Goal: Task Accomplishment & Management: Manage account settings

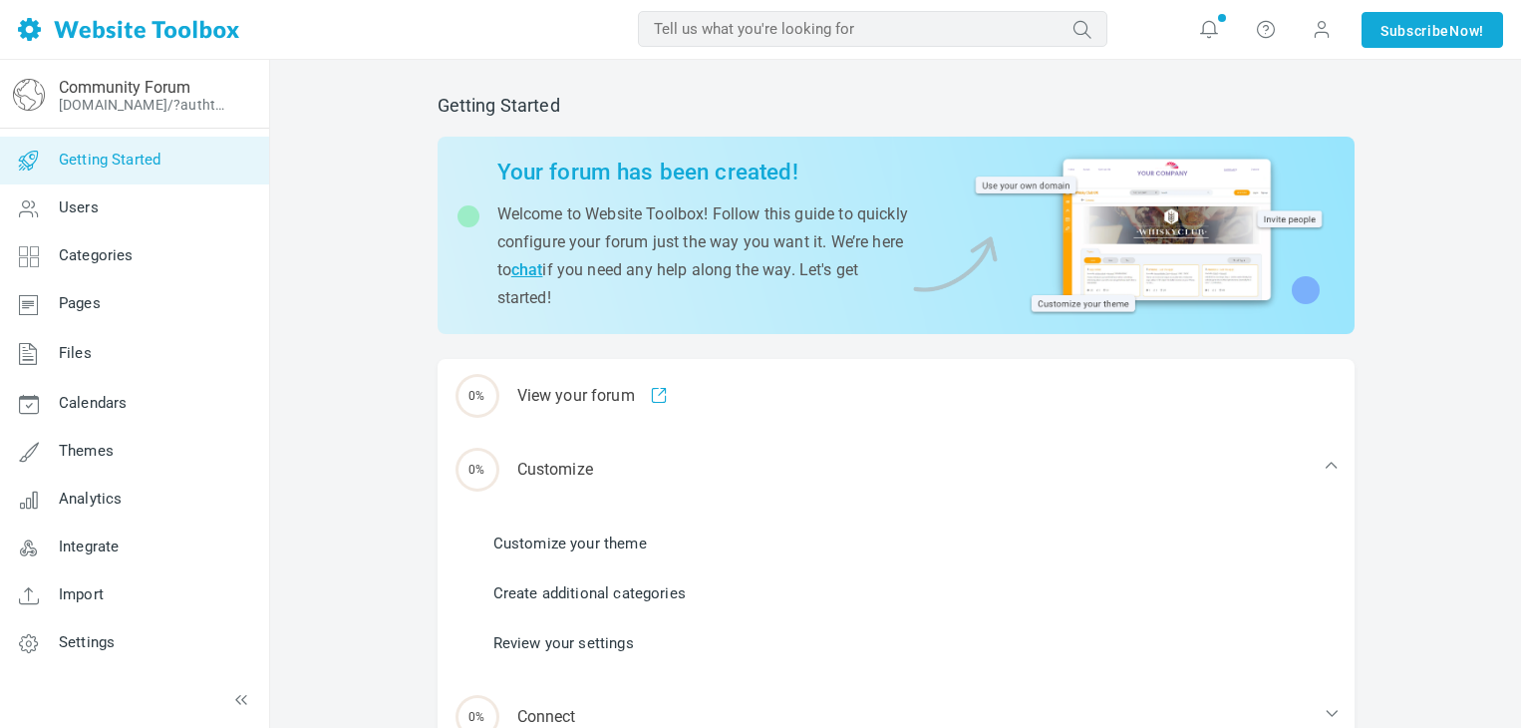
click at [419, 383] on div "Getting Started Your forum has been created! Welcome to Website Toolbox! Follow…" at bounding box center [895, 523] width 1251 height 926
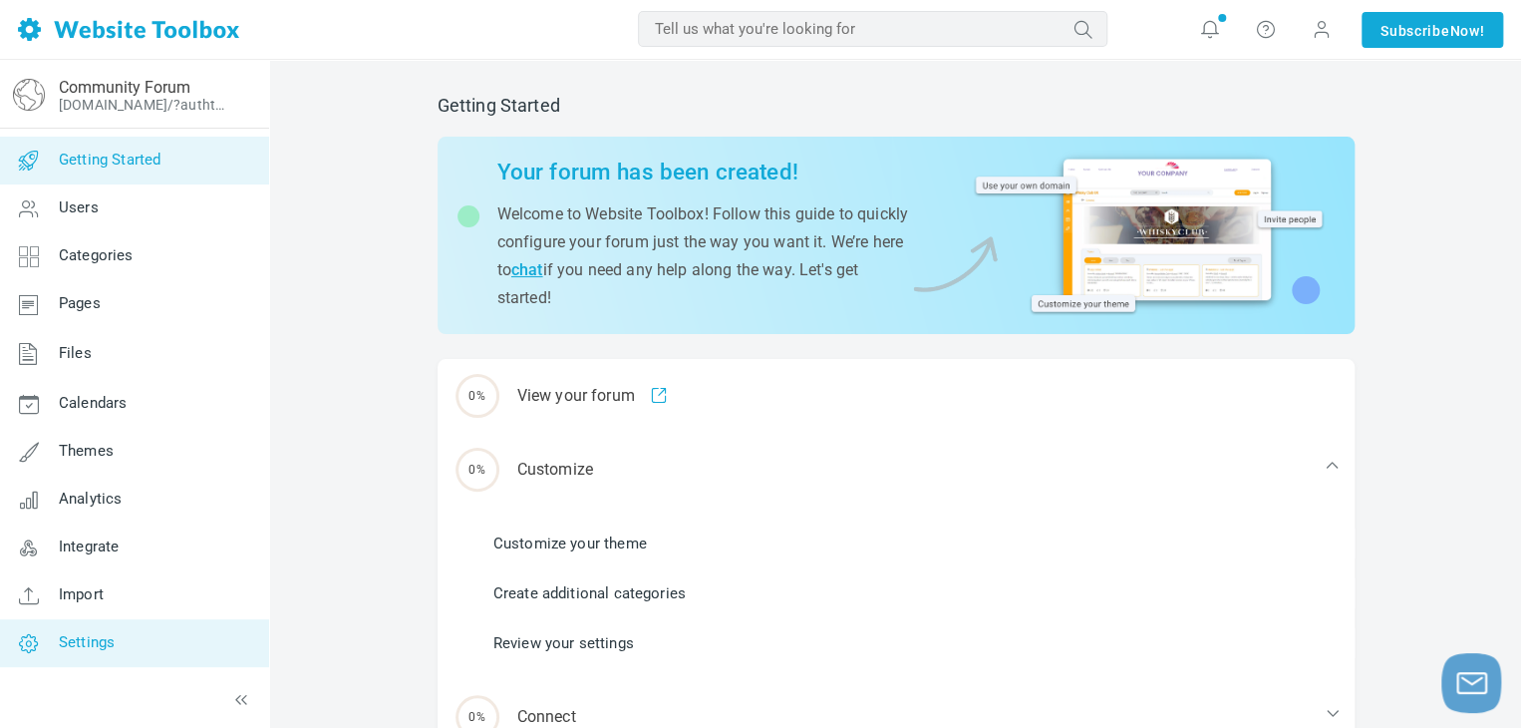
click at [137, 638] on link "Settings" at bounding box center [134, 643] width 270 height 48
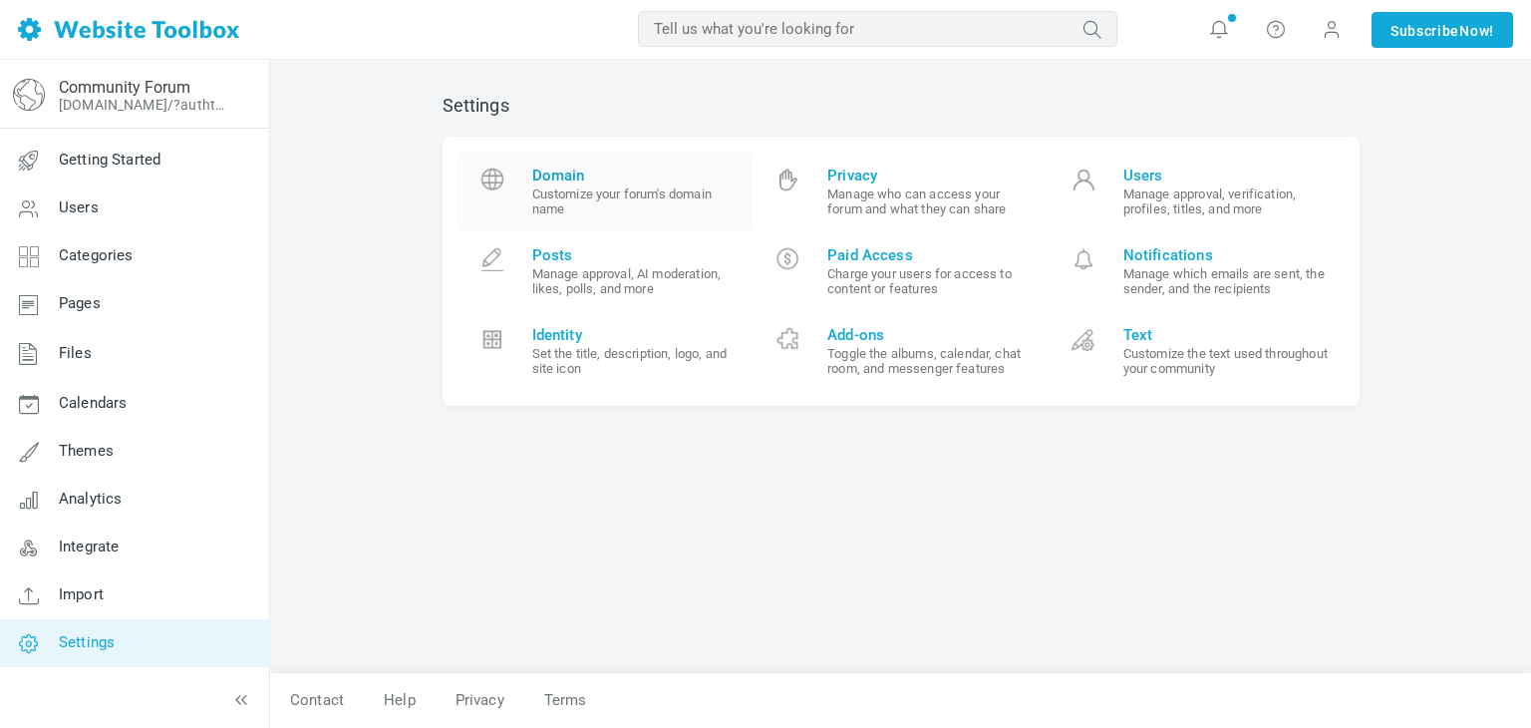
click at [598, 184] on span "Domain Customize your forum's domain name" at bounding box center [635, 191] width 206 height 50
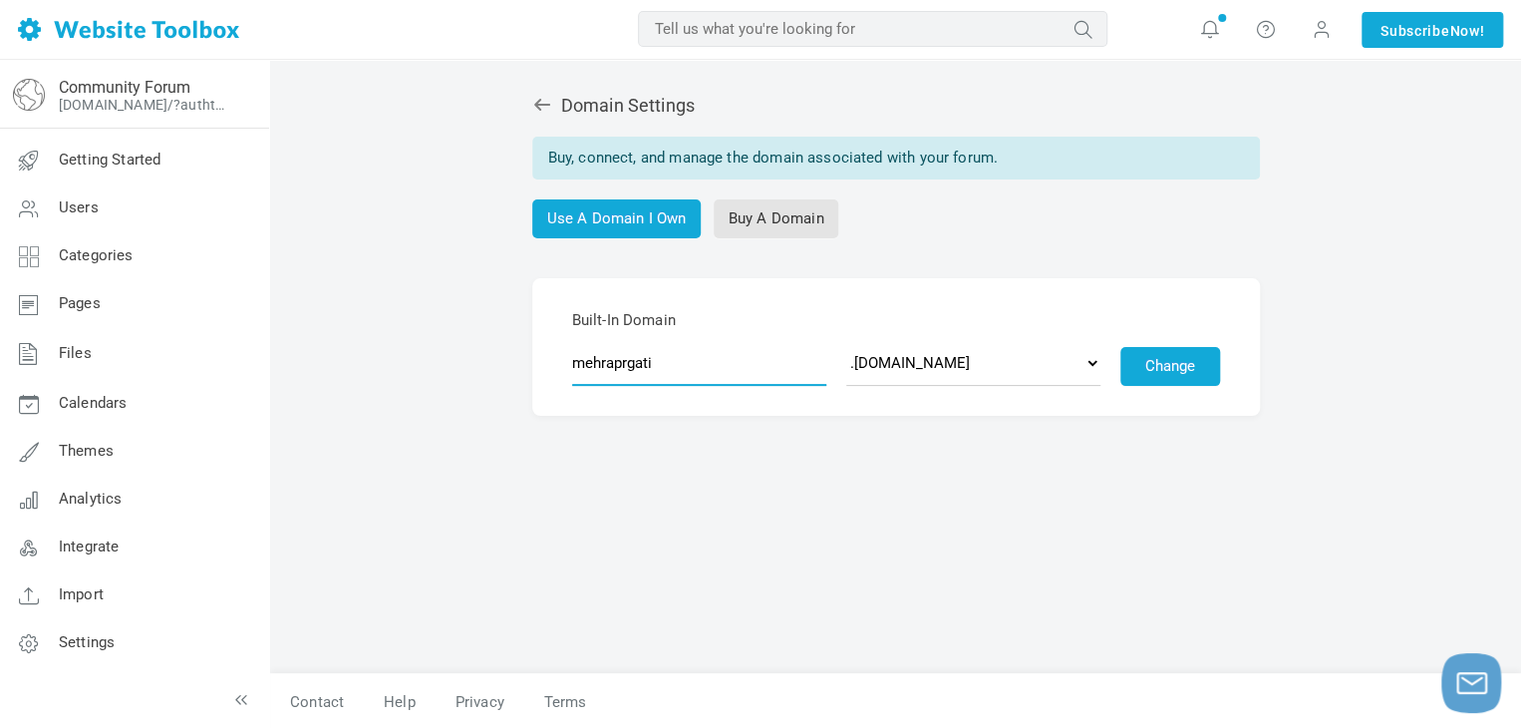
click at [683, 380] on input "mehraprgati" at bounding box center [699, 363] width 254 height 46
type input "thunderbirdhelp"
click at [939, 487] on div "Domain Settings Buy, connect, and manage the domain associated with your forum.…" at bounding box center [896, 374] width 947 height 598
click at [997, 379] on select ".discussion.community .community.chat .forumchitchat.com .discussioncommunity.c…" at bounding box center [973, 363] width 254 height 46
click at [846, 340] on select ".discussion.community .community.chat .forumchitchat.com .discussioncommunity.c…" at bounding box center [973, 363] width 254 height 46
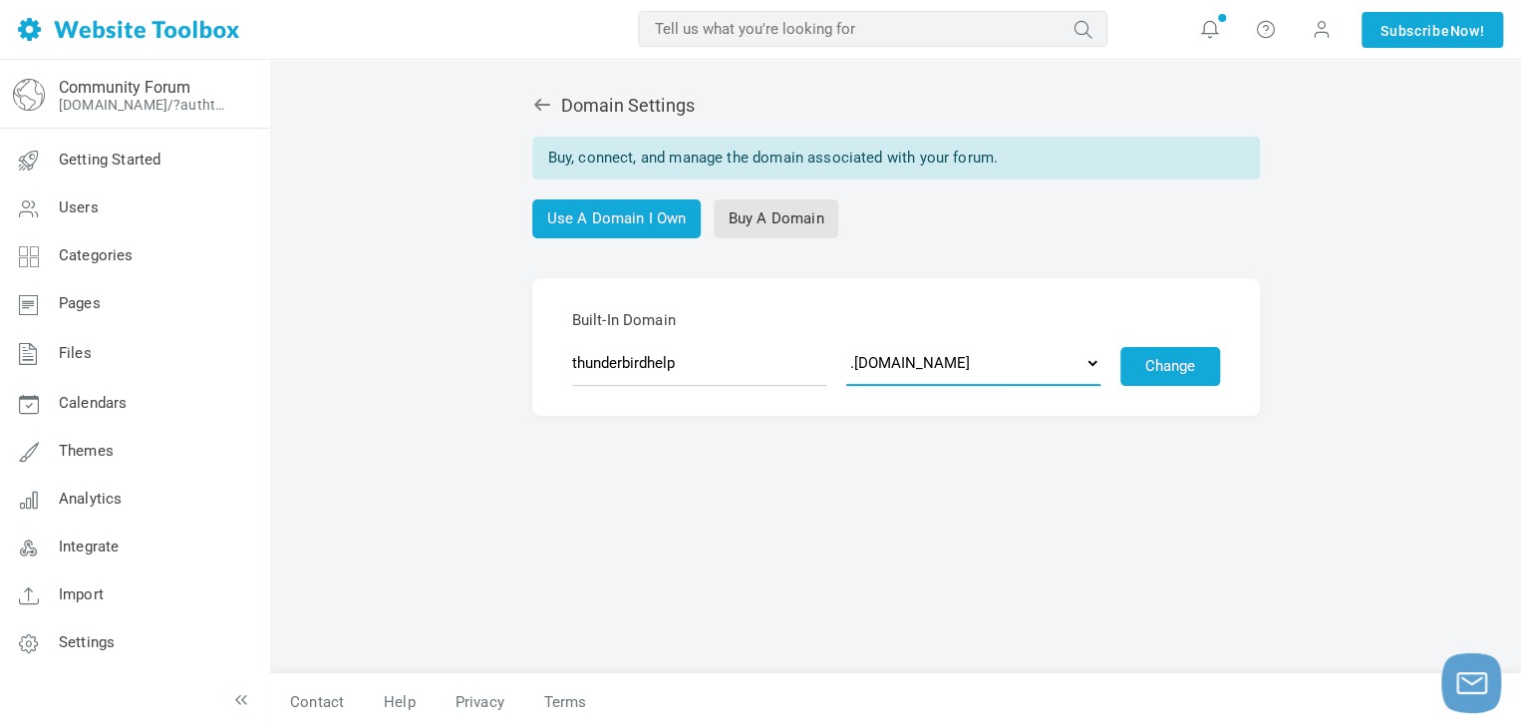
drag, startPoint x: 1008, startPoint y: 367, endPoint x: 1015, endPoint y: 342, distance: 25.9
click at [1008, 367] on select ".discussion.community .community.chat .forumchitchat.com .discussioncommunity.c…" at bounding box center [973, 363] width 254 height 46
select select "forumcommunity.co.uk"
click at [846, 340] on select ".discussion.community .community.chat .forumchitchat.com .discussioncommunity.c…" at bounding box center [973, 363] width 254 height 46
click at [1213, 376] on button "Change" at bounding box center [1171, 366] width 100 height 39
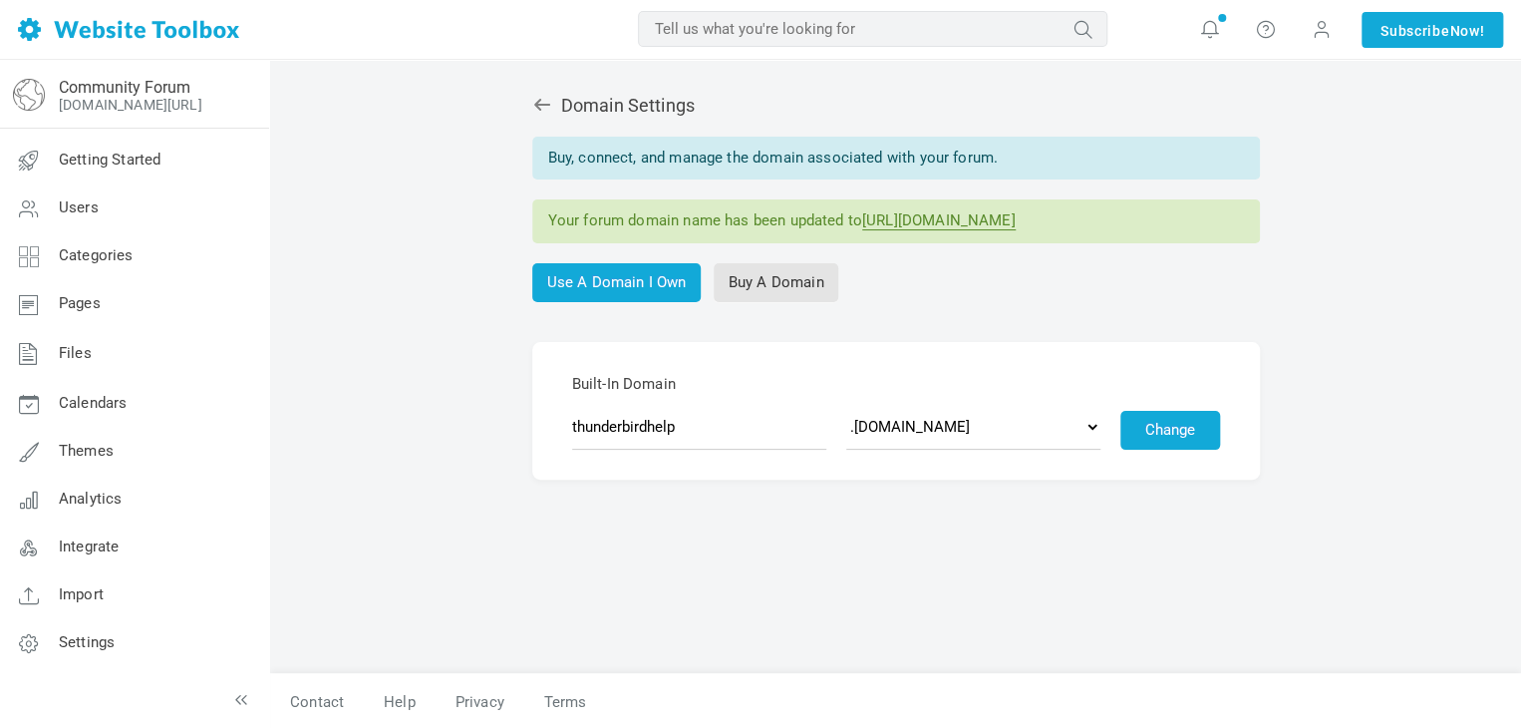
click at [898, 211] on link "https://thunderbirdhelp.forumcommunity.co.uk" at bounding box center [939, 220] width 154 height 19
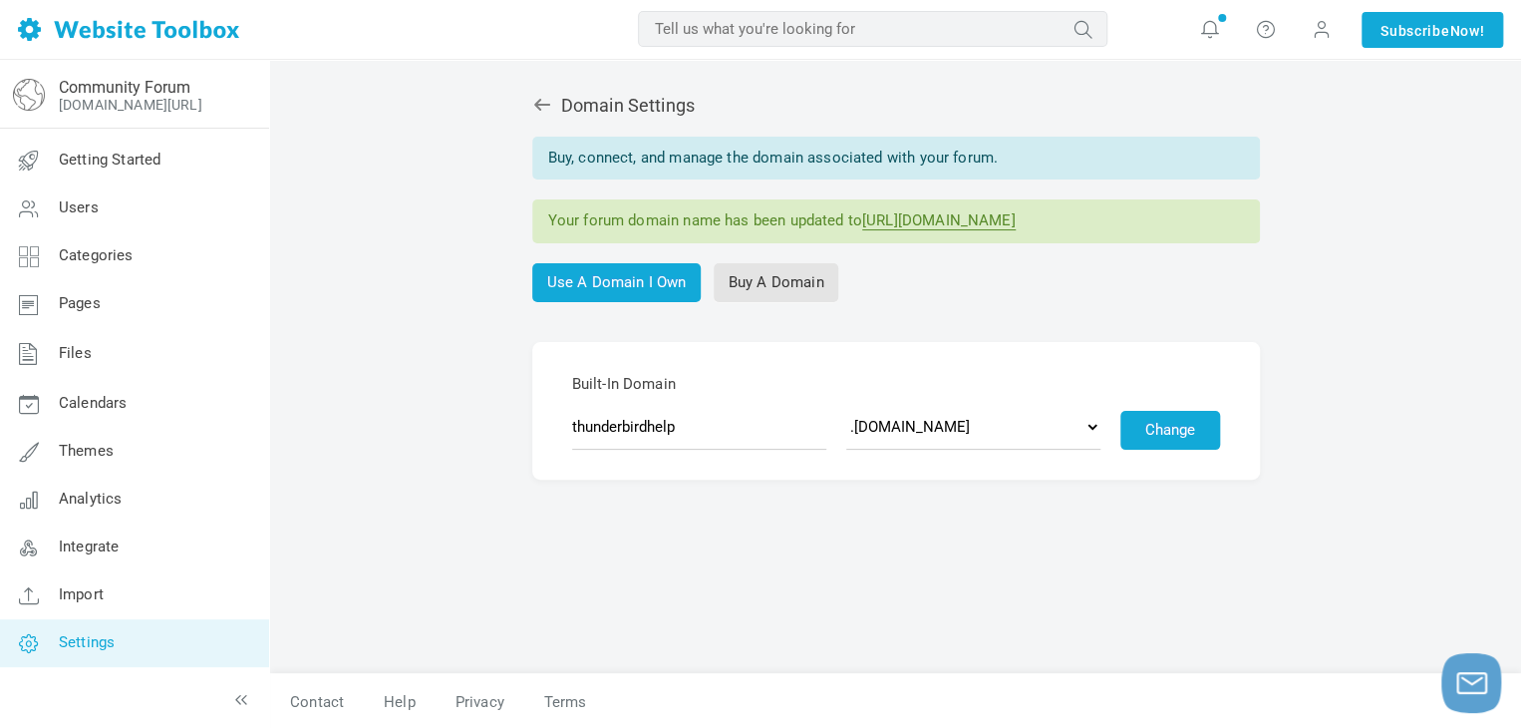
click at [111, 644] on span "Settings" at bounding box center [87, 642] width 56 height 18
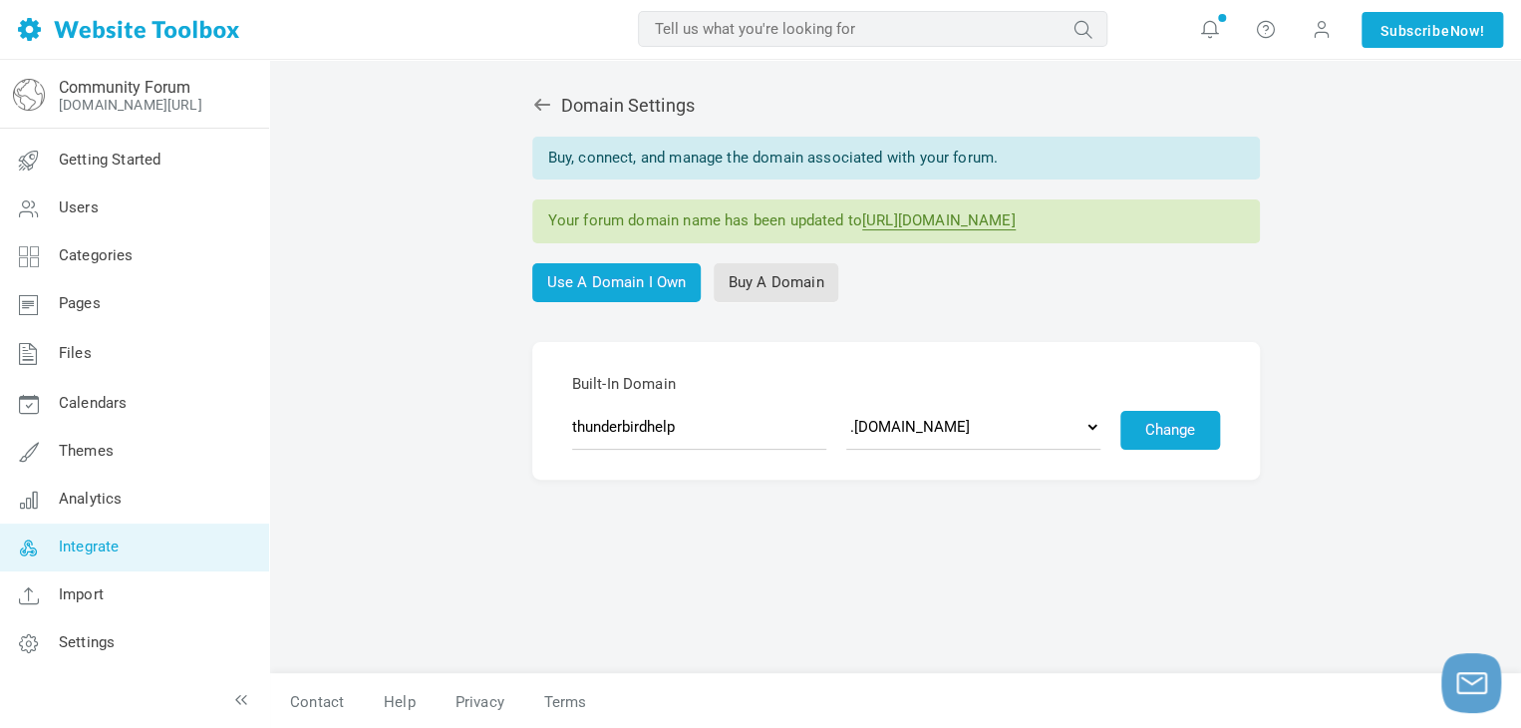
click at [108, 544] on span "Integrate" at bounding box center [89, 546] width 60 height 18
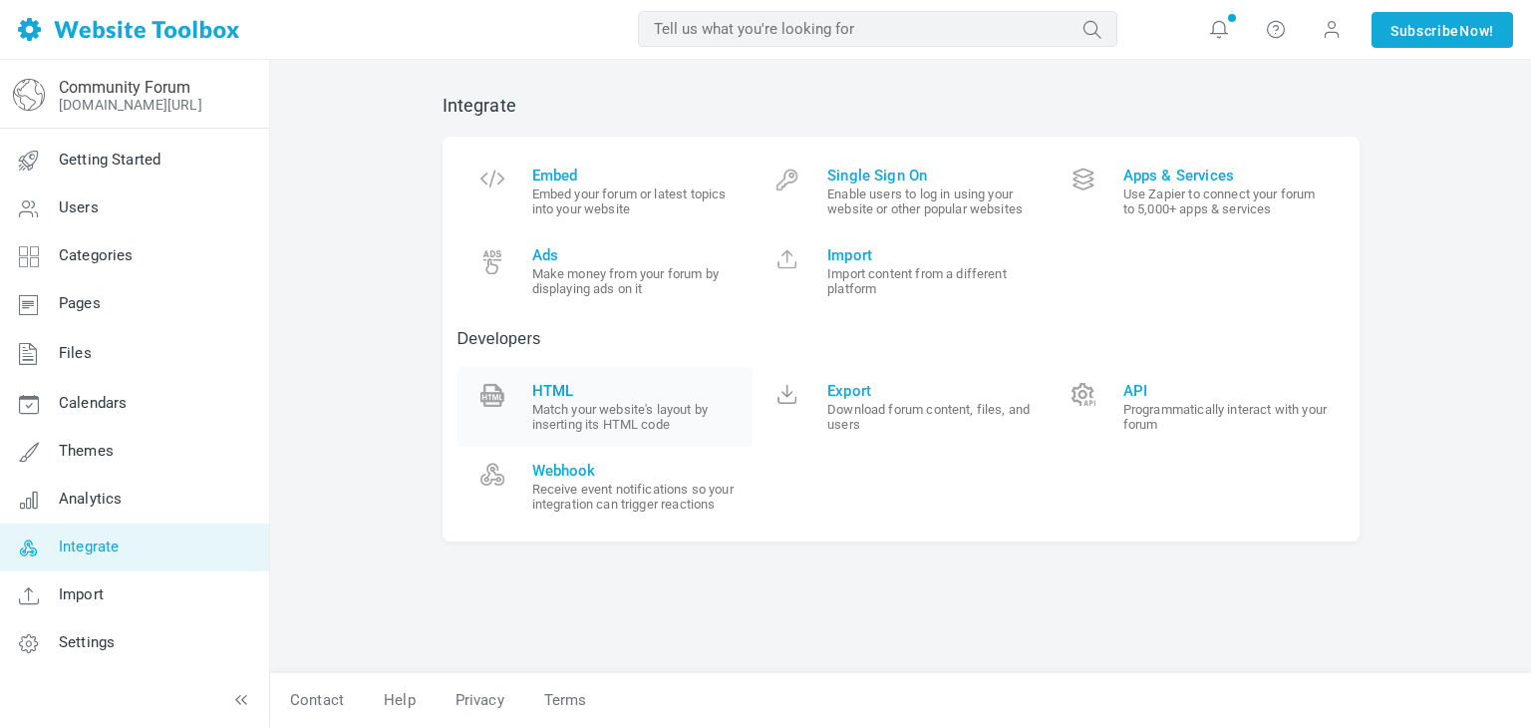
click at [570, 394] on span "HTML" at bounding box center [635, 391] width 206 height 18
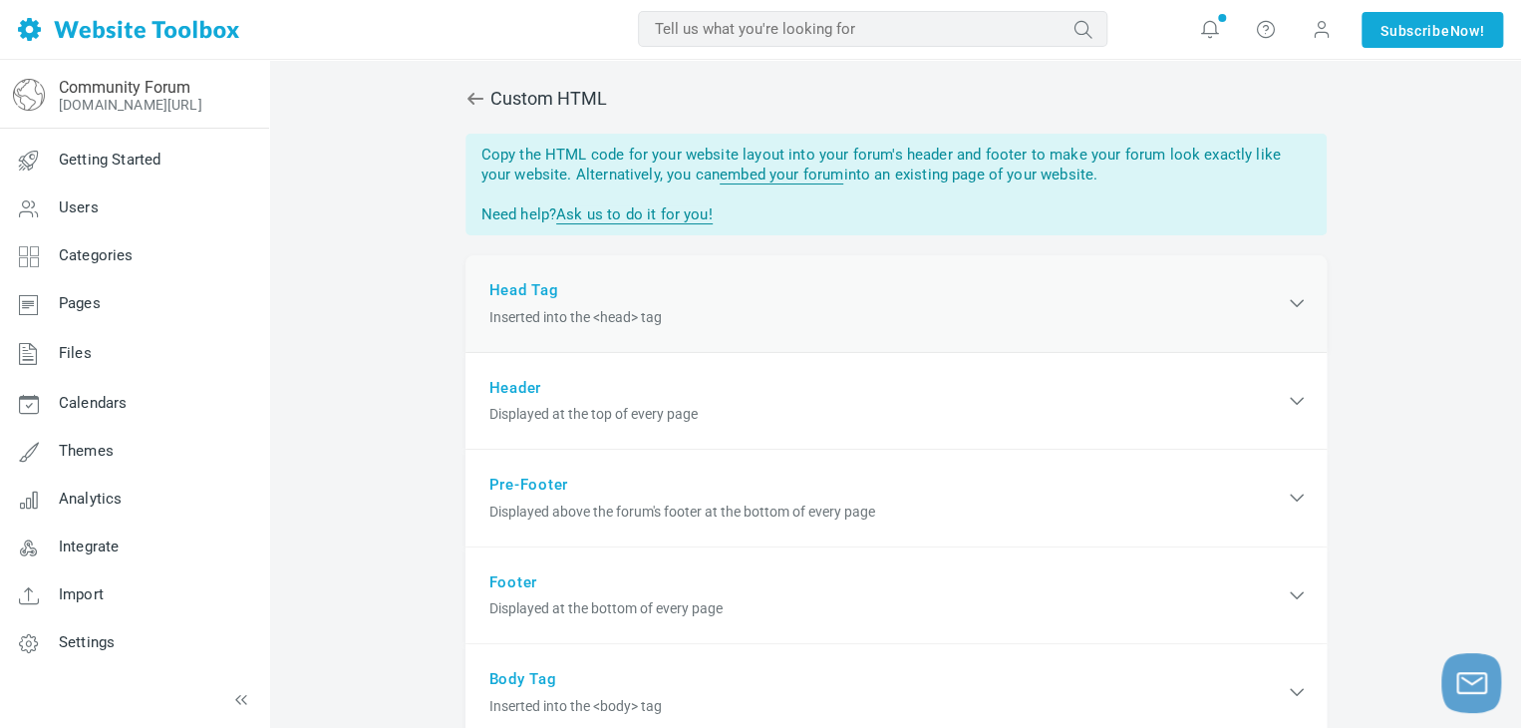
click at [618, 287] on div "Head Tag Inserted into the <head> tag" at bounding box center [896, 304] width 861 height 98
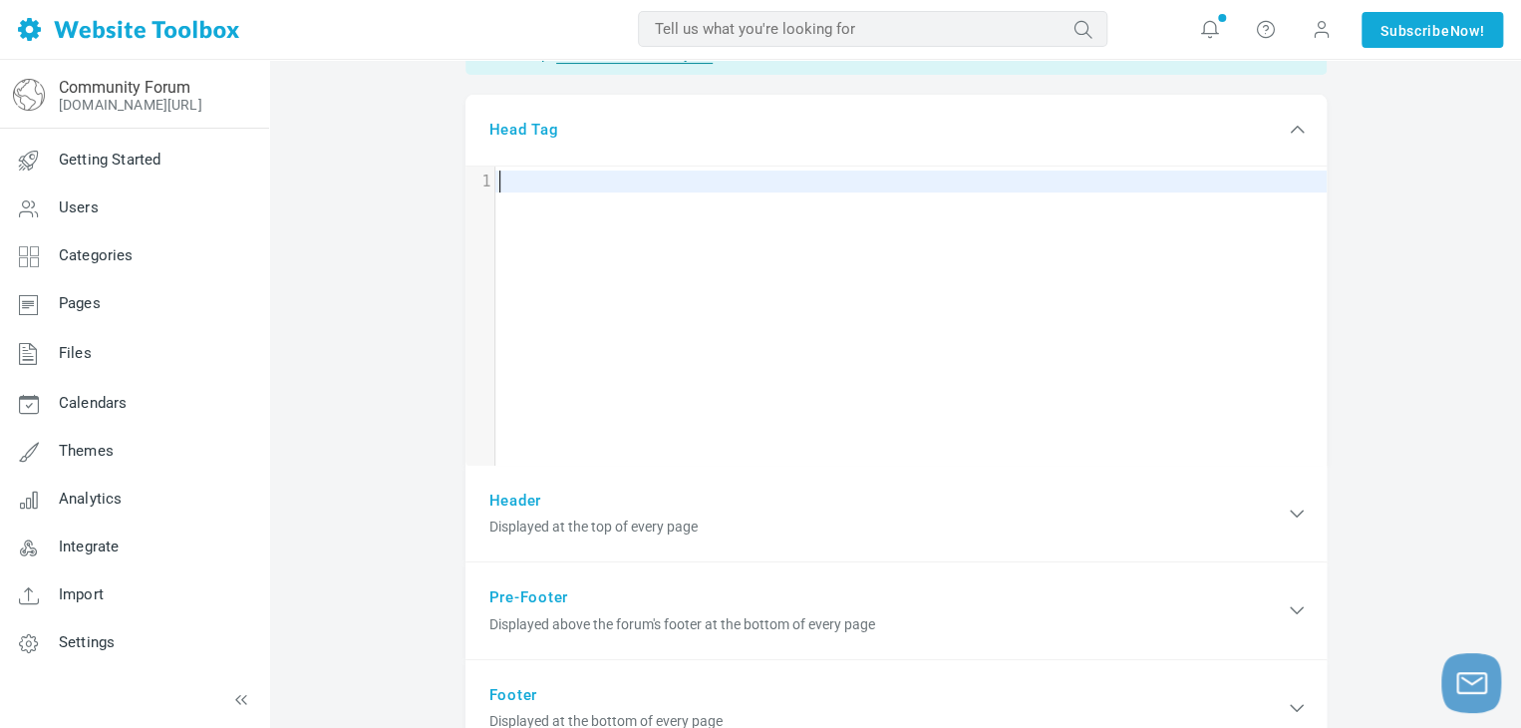
scroll to position [175, 0]
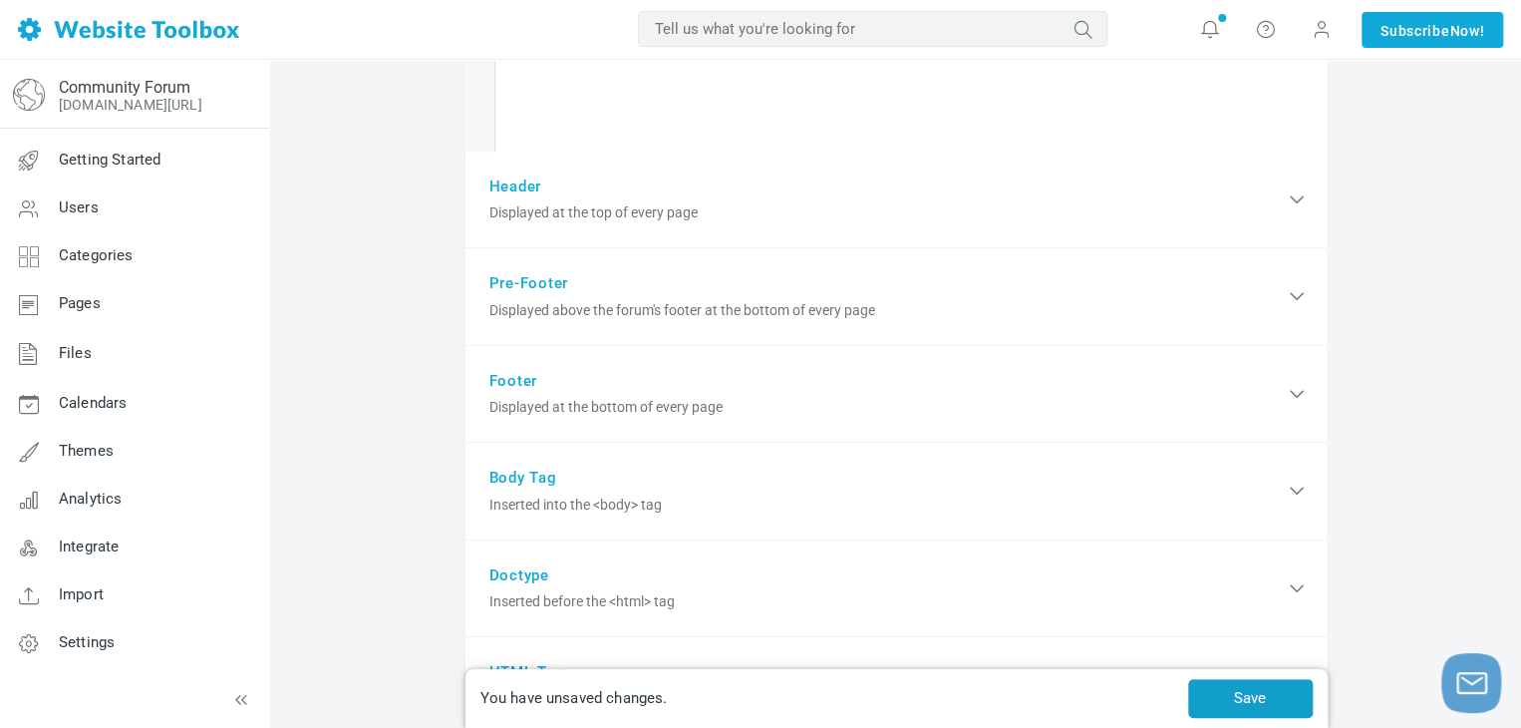
click at [1280, 702] on button "Save" at bounding box center [1250, 698] width 125 height 39
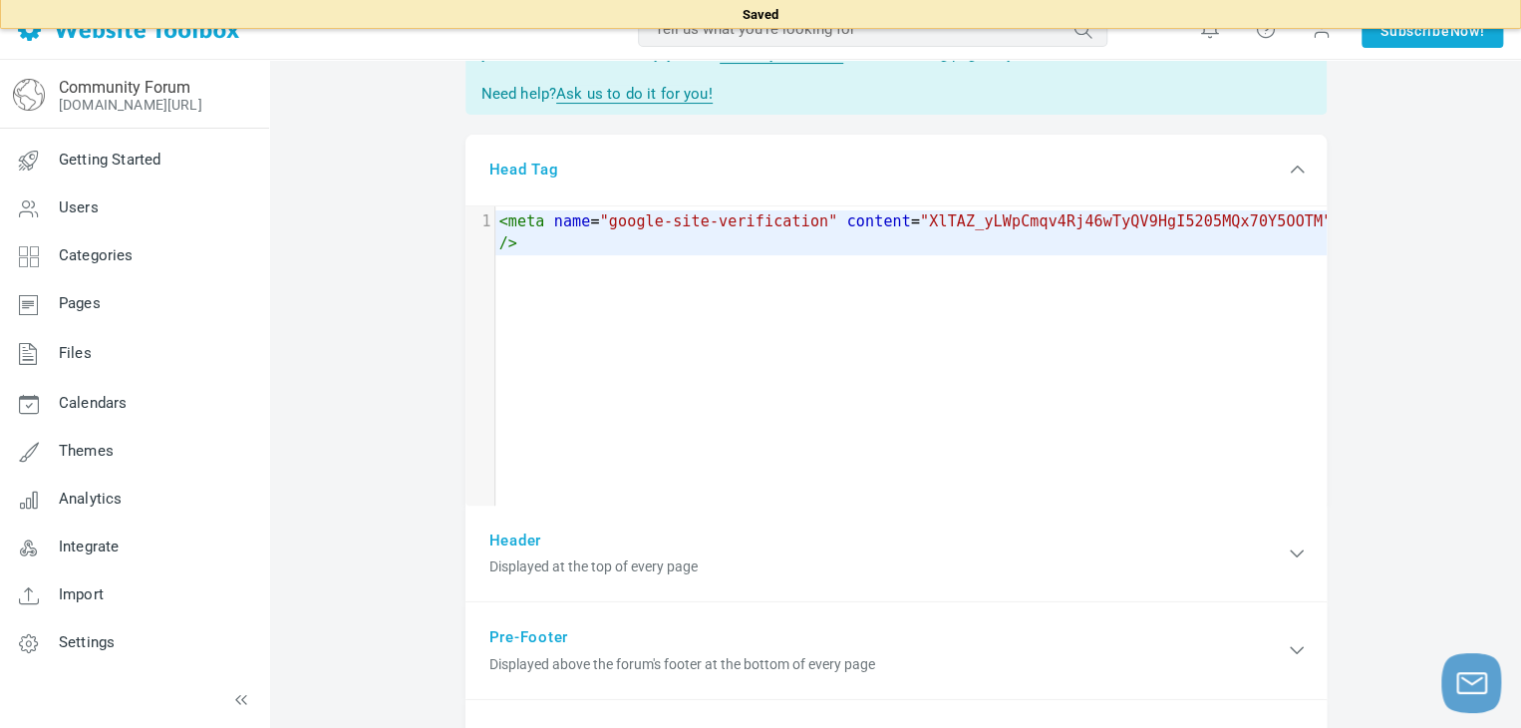
scroll to position [76, 0]
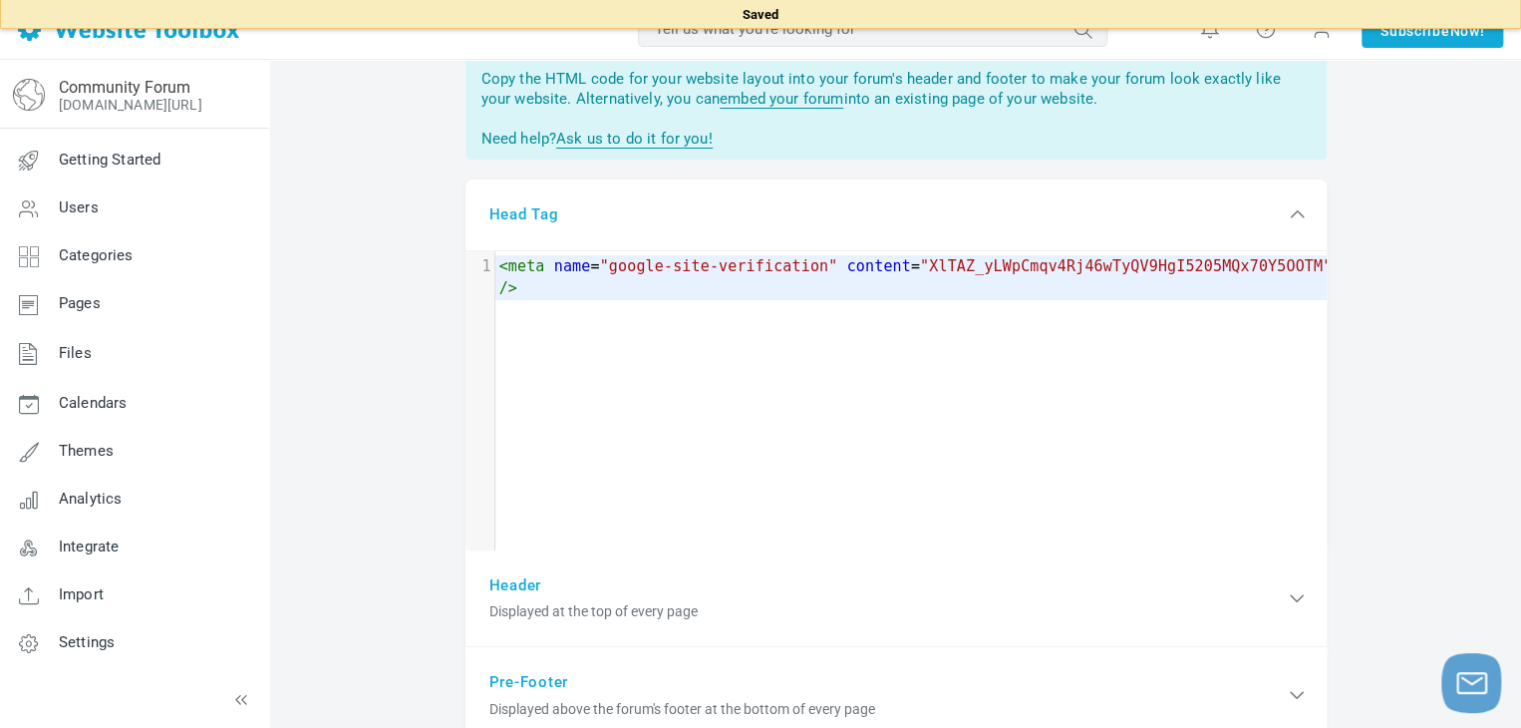
drag, startPoint x: 367, startPoint y: 292, endPoint x: 665, endPoint y: 500, distance: 363.7
click at [367, 294] on div "Custom HTML You have unsaved changes. Save Copy the HTML code for your website …" at bounding box center [895, 660] width 1251 height 1353
